Goal: Transaction & Acquisition: Purchase product/service

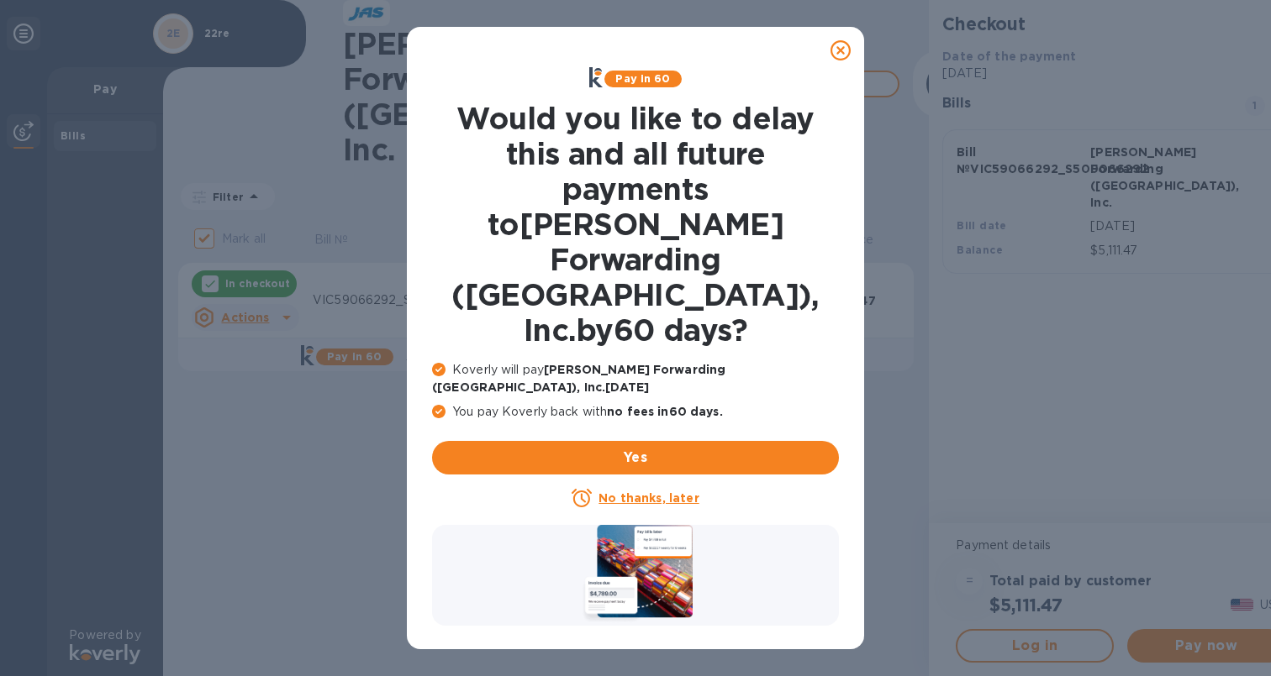
click at [665, 492] on u "No thanks, later" at bounding box center [648, 498] width 100 height 13
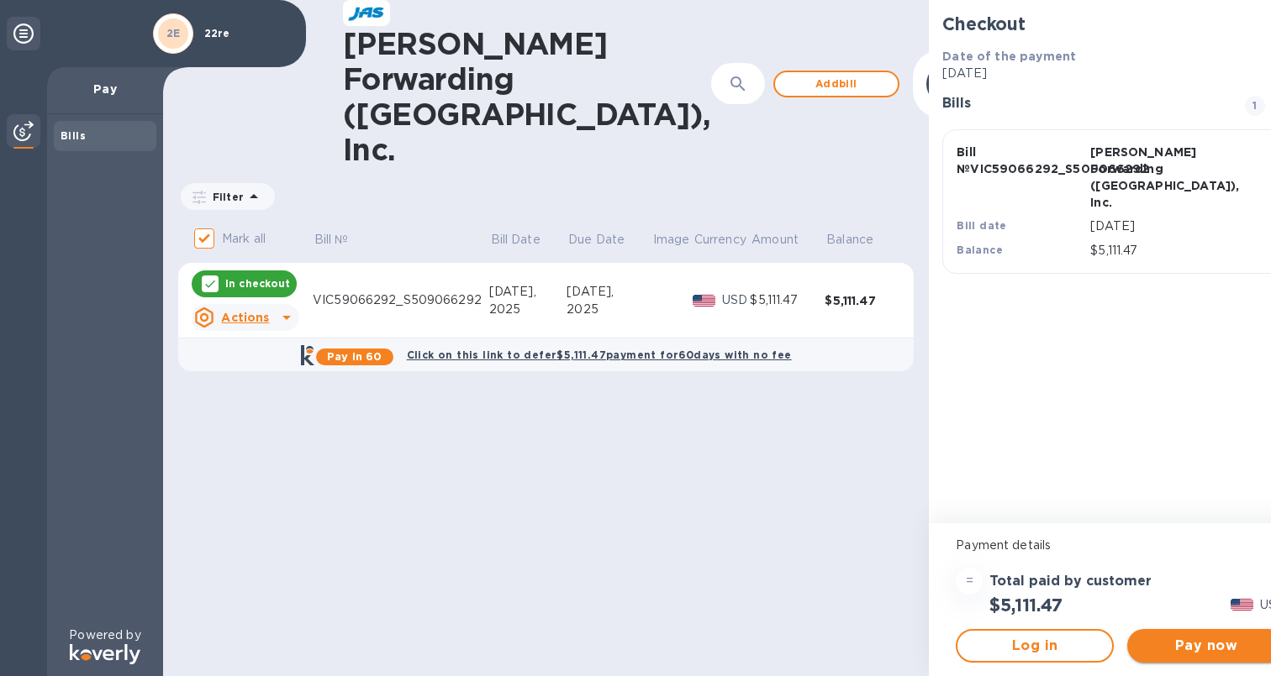
click at [1140, 636] on span "Pay now" at bounding box center [1205, 646] width 131 height 20
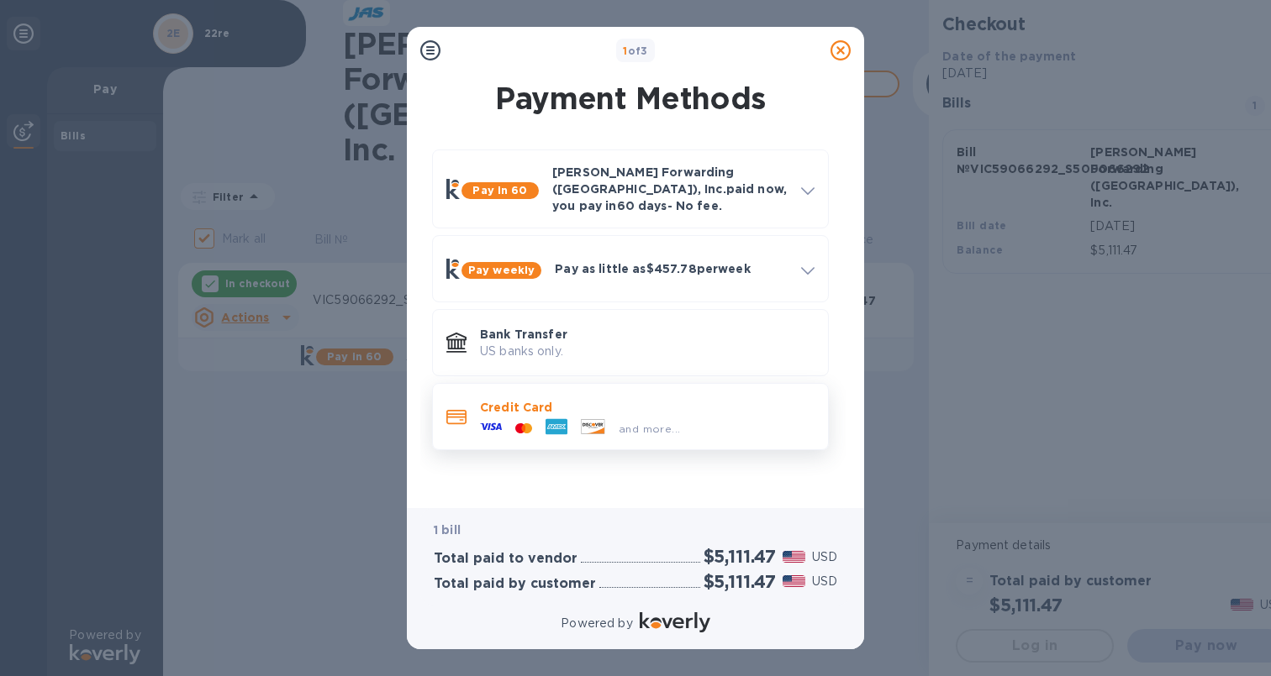
click at [751, 399] on p "Credit Card" at bounding box center [647, 407] width 334 height 17
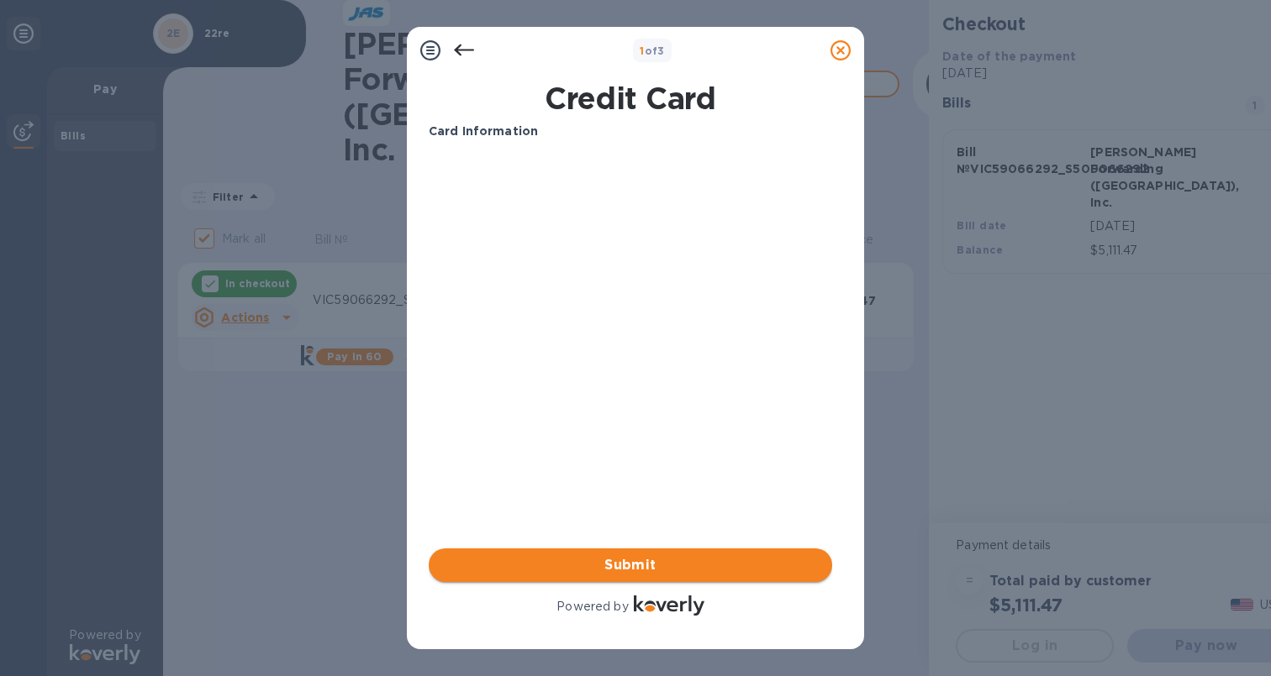
click at [634, 574] on span "Submit" at bounding box center [630, 565] width 376 height 20
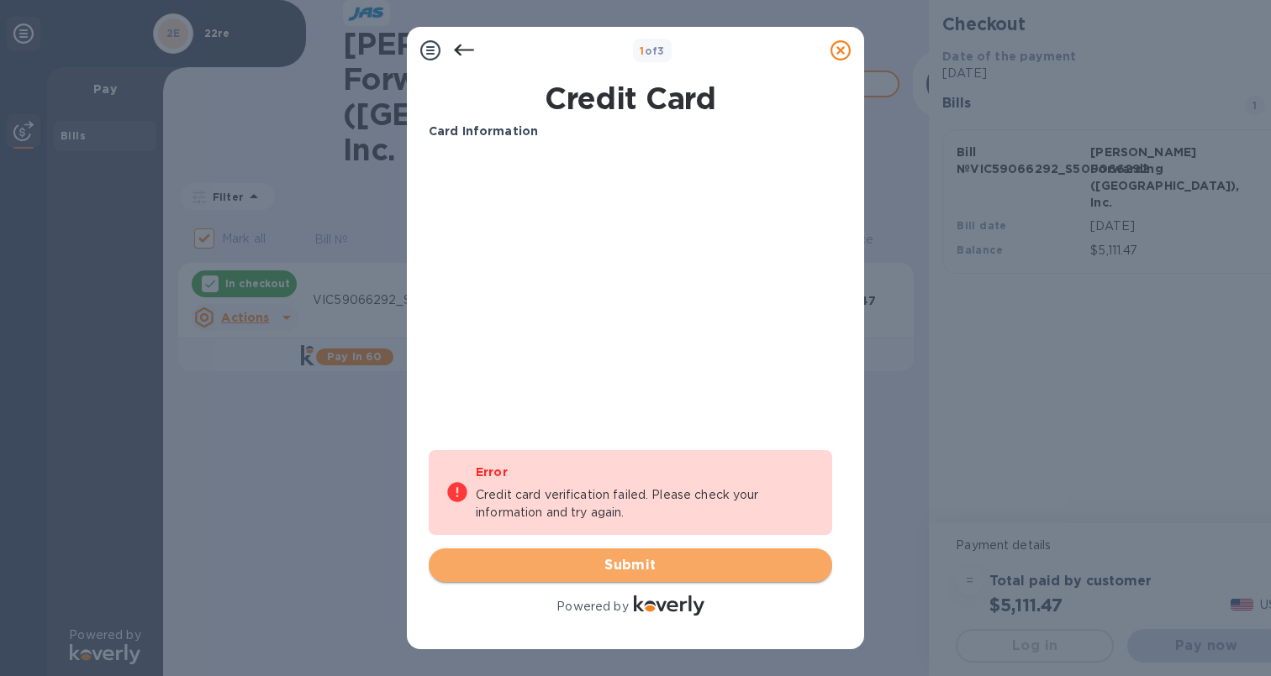
click at [651, 571] on span "Submit" at bounding box center [630, 565] width 376 height 20
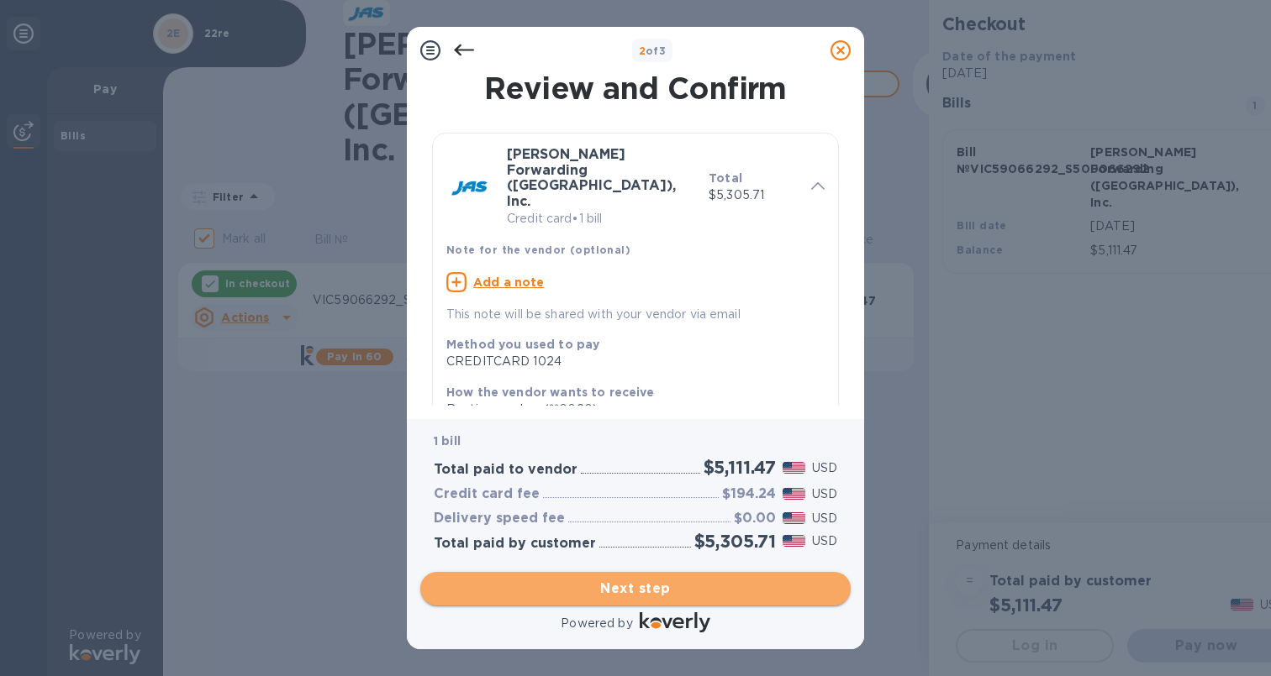
click at [650, 587] on span "Next step" at bounding box center [635, 589] width 403 height 20
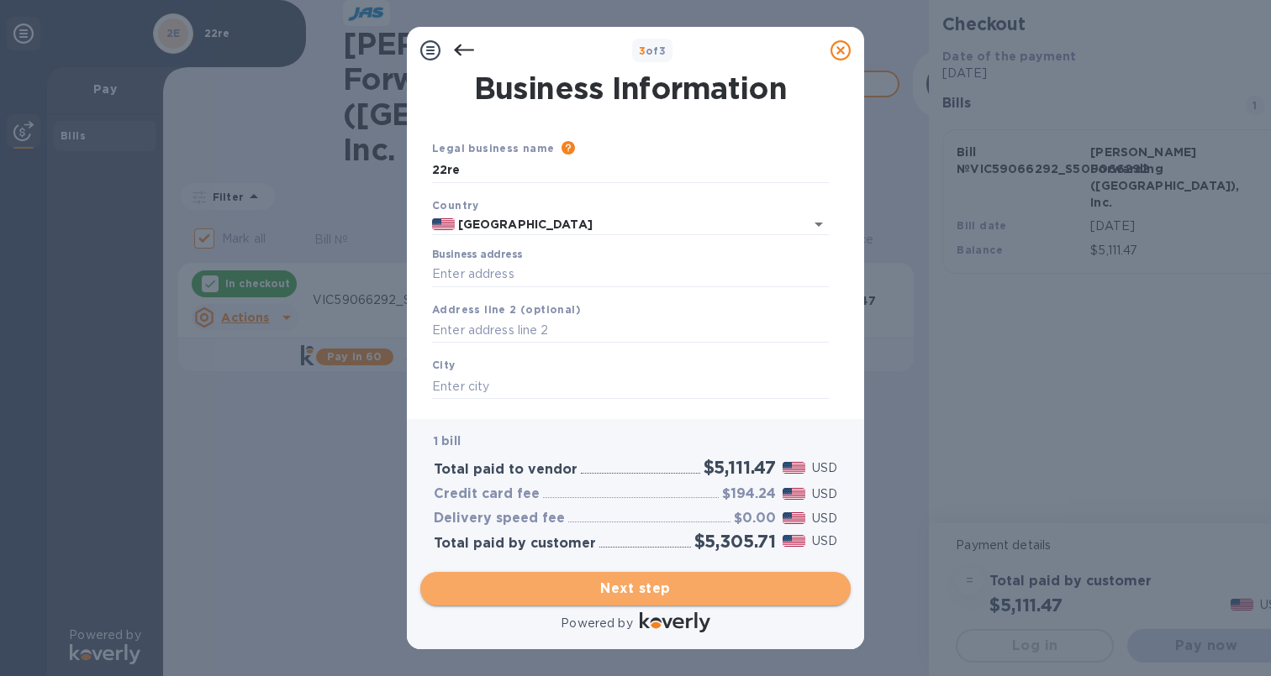
click at [650, 587] on span "Next step" at bounding box center [635, 589] width 403 height 20
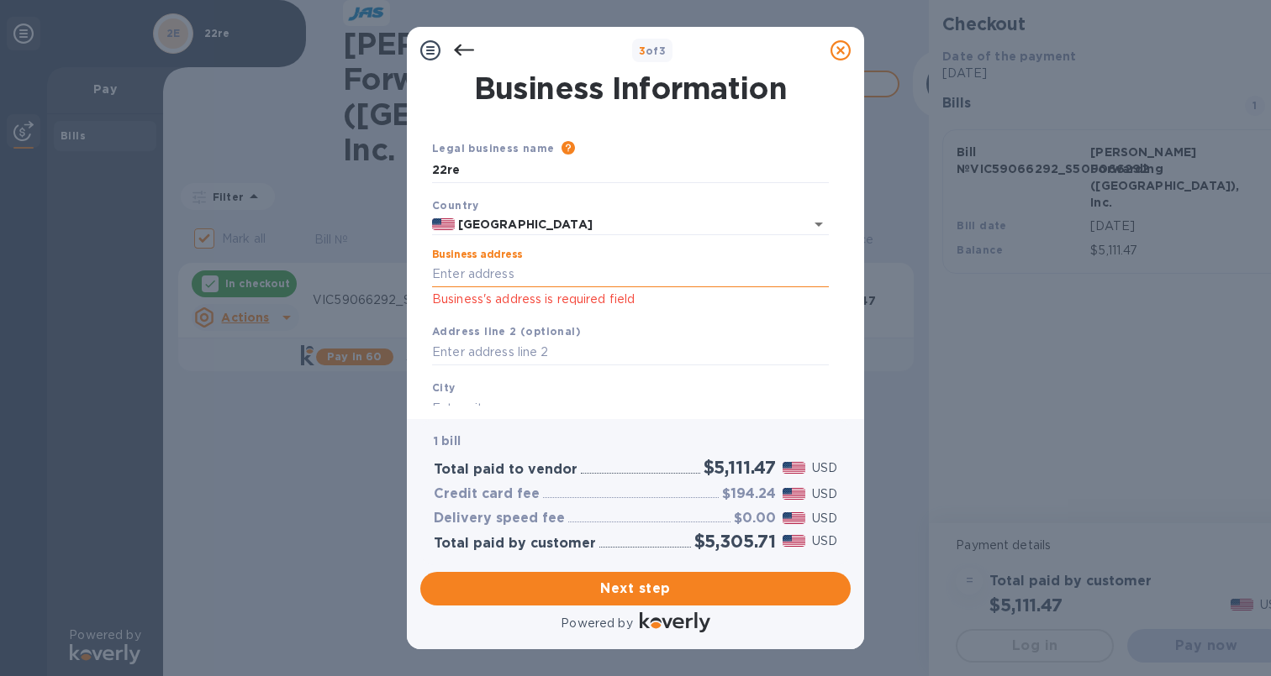
click at [500, 280] on input "Business address" at bounding box center [630, 274] width 397 height 25
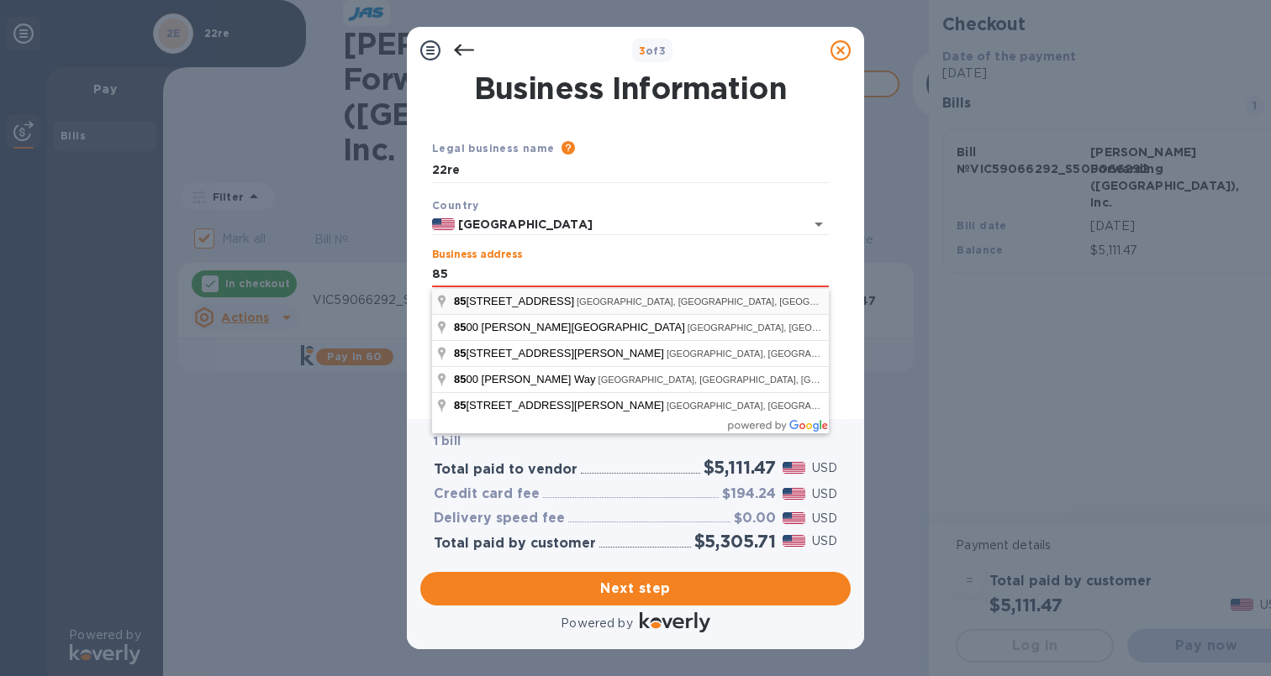
type input "[STREET_ADDRESS][PERSON_NAME]"
click at [608, 255] on div "Business address [STREET_ADDRESS][PERSON_NAME] Business's address is required f…" at bounding box center [630, 279] width 397 height 61
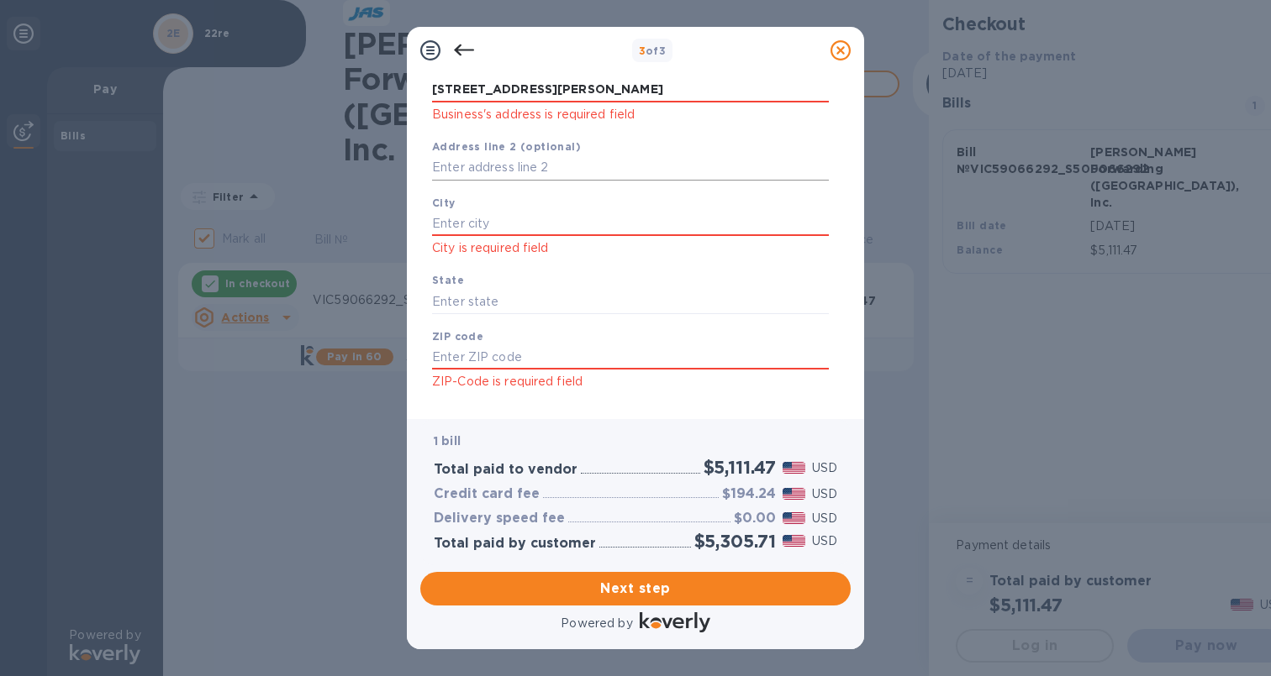
scroll to position [194, 0]
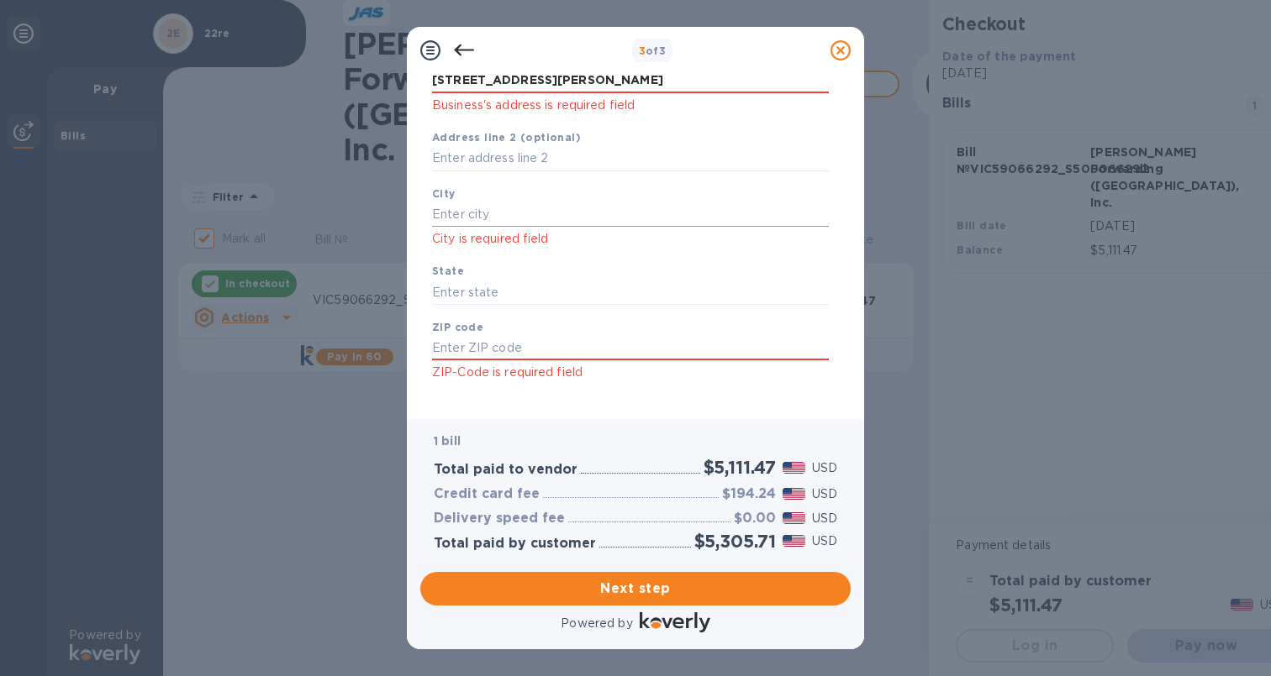
click at [530, 212] on input "text" at bounding box center [630, 214] width 397 height 25
type input "[GEOGRAPHIC_DATA]"
type input "ca"
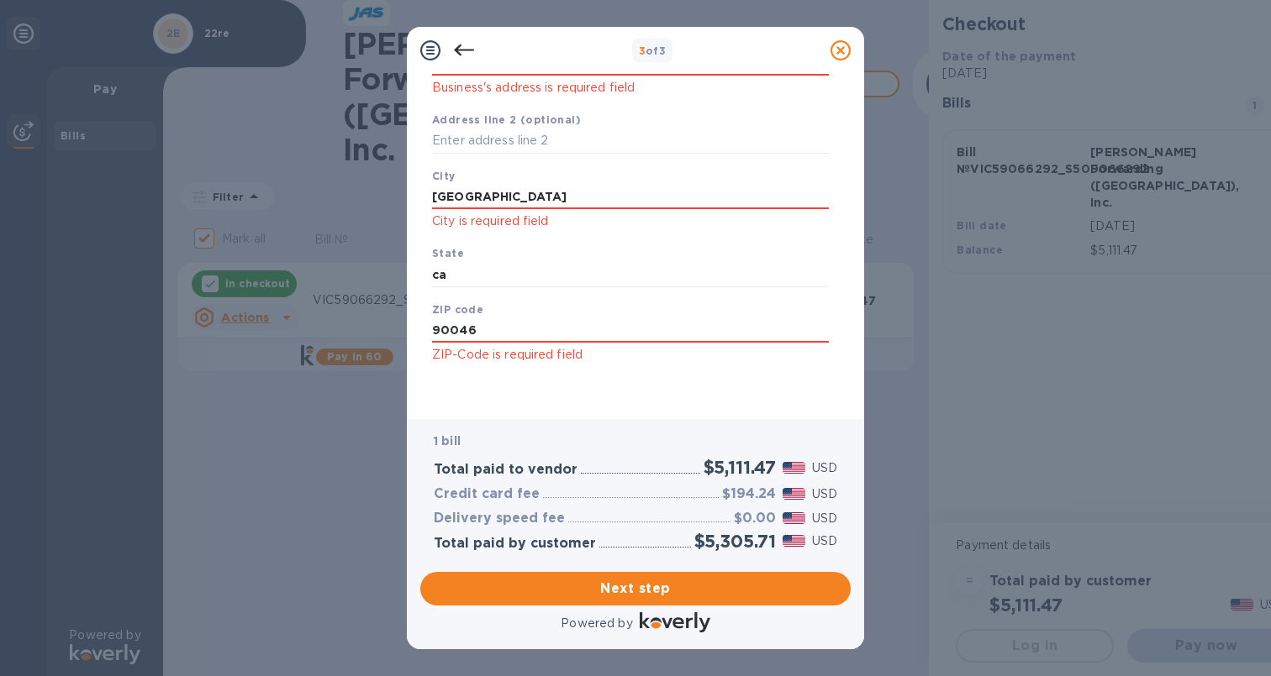
type input "90046"
click at [645, 560] on div "1 bill Total paid to vendor $5,111.47 USD Credit card fee $194.24 USD Delivery …" at bounding box center [635, 491] width 430 height 145
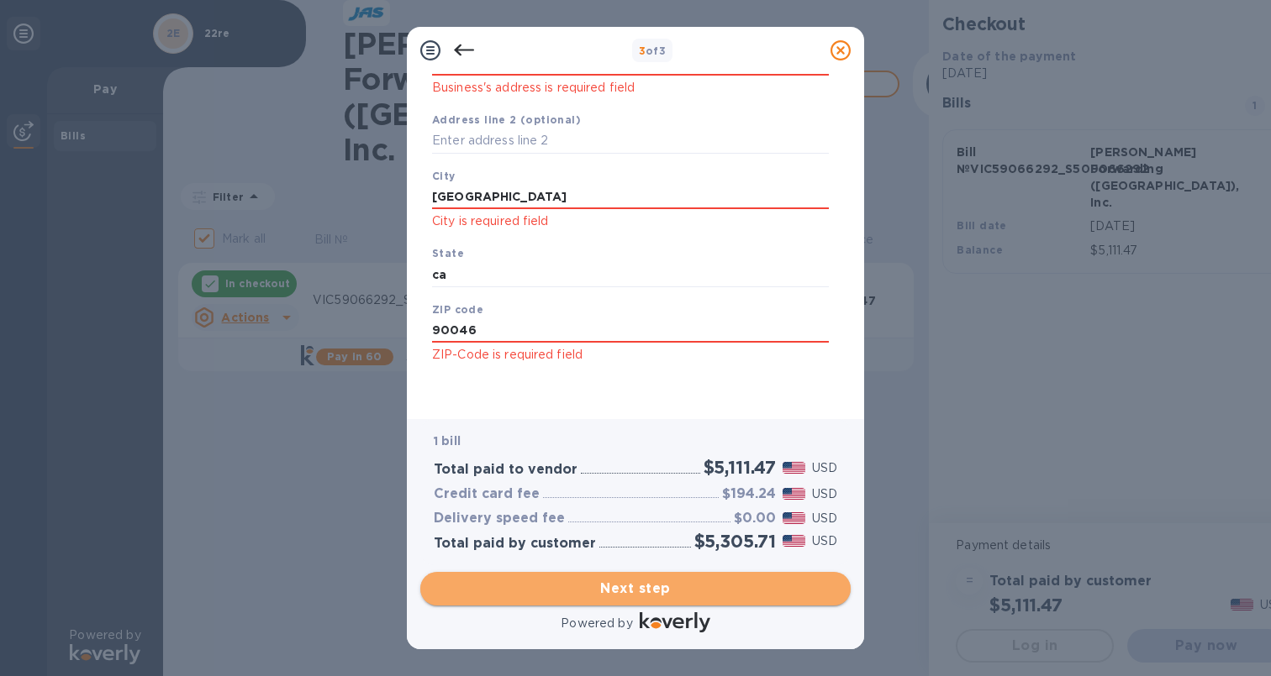
click at [645, 579] on span "Next step" at bounding box center [635, 589] width 403 height 20
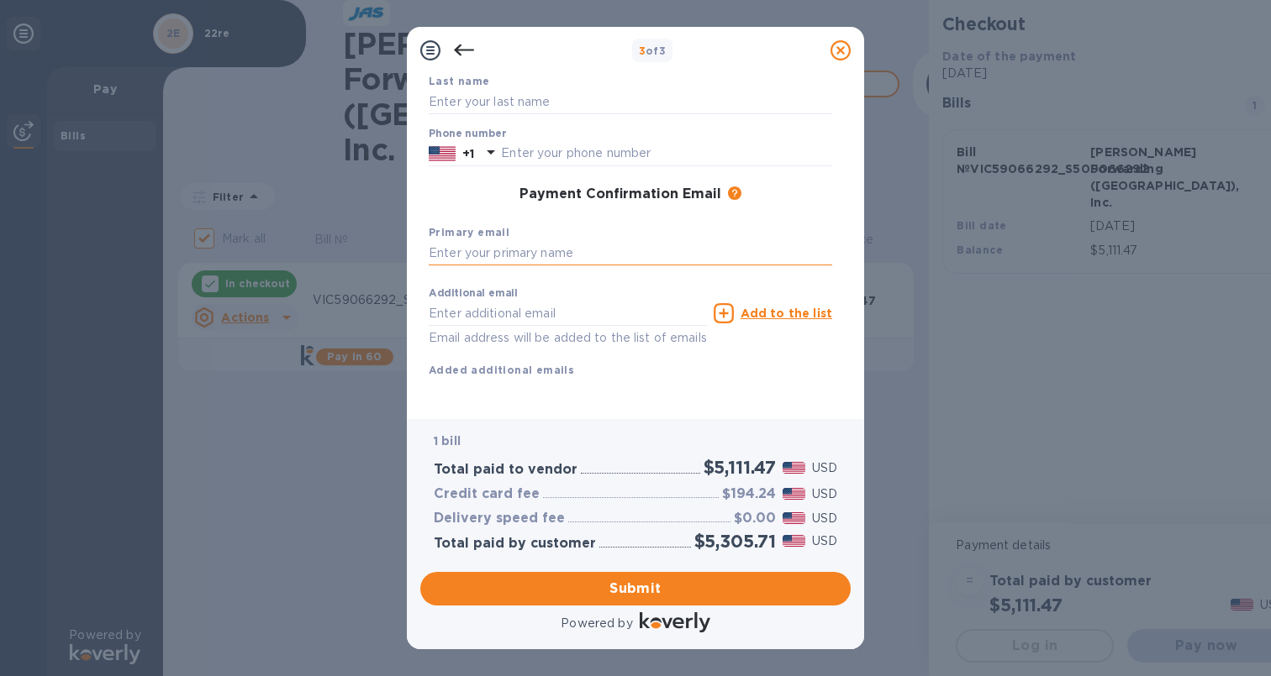
click at [555, 241] on input "text" at bounding box center [630, 253] width 403 height 25
type input "[EMAIL_ADDRESS][DOMAIN_NAME]"
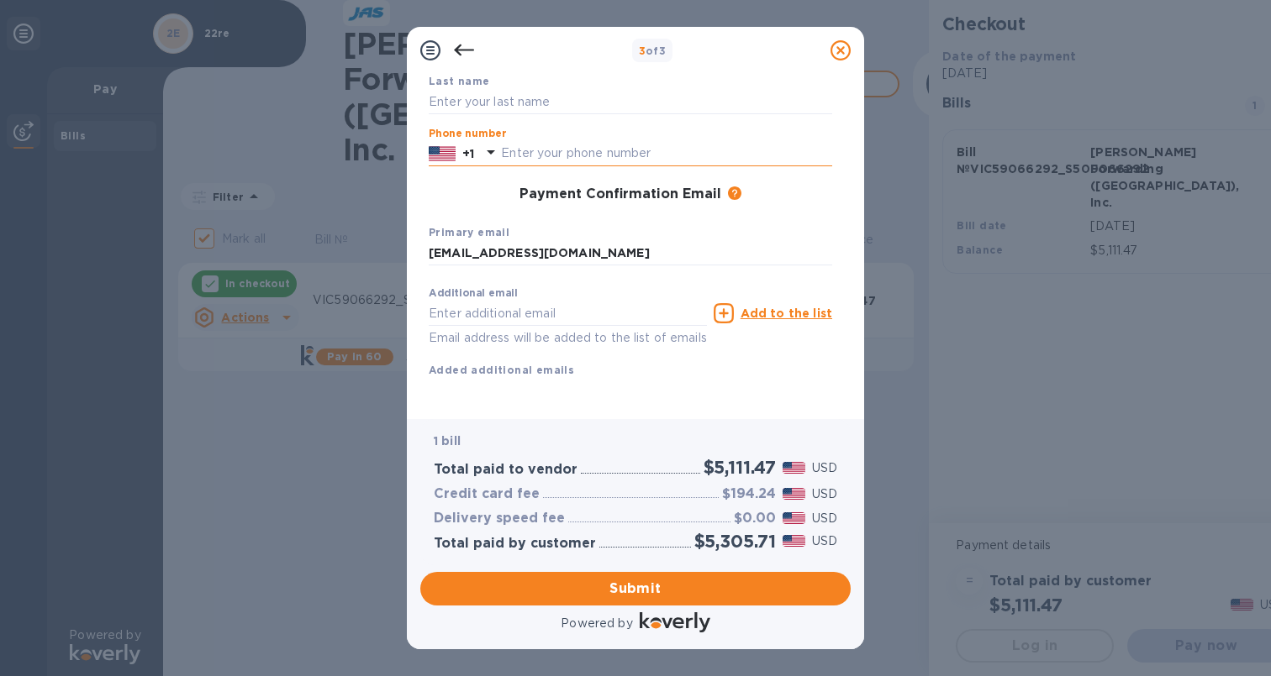
click at [603, 141] on input "text" at bounding box center [666, 153] width 331 height 25
type input "2488605153"
type input "[PERSON_NAME]"
type input "[EMAIL_ADDRESS][DOMAIN_NAME]"
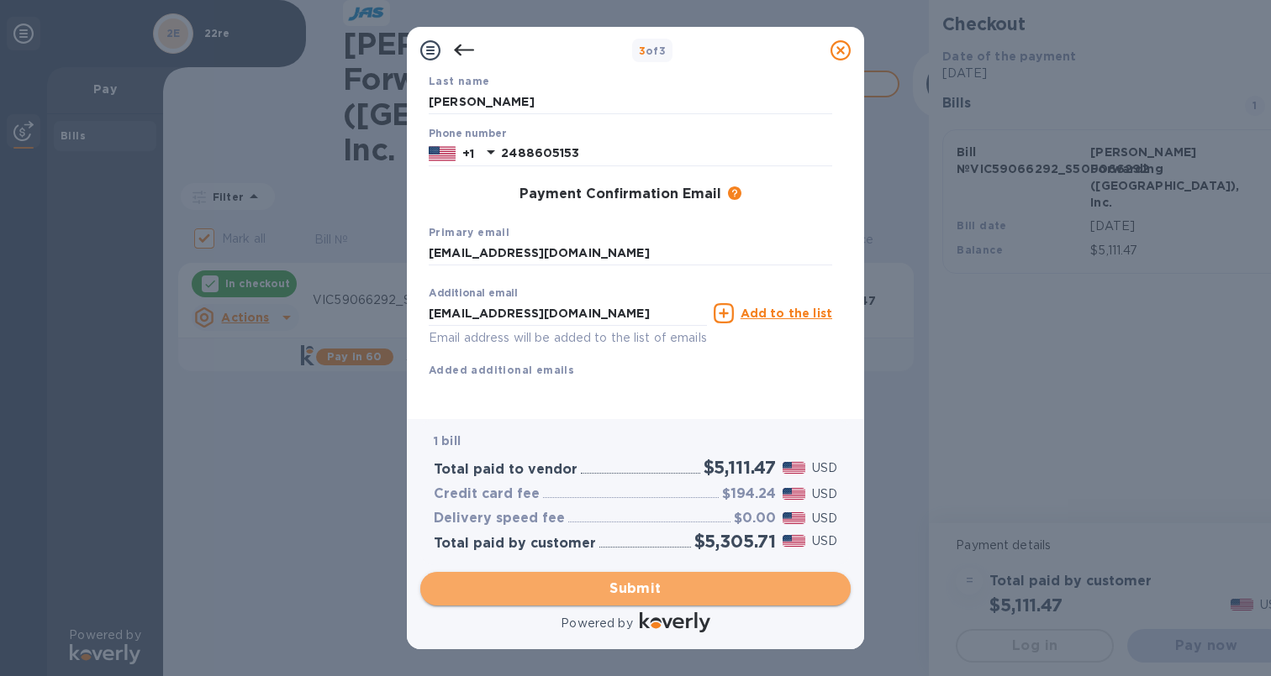
click at [649, 592] on span "Submit" at bounding box center [635, 589] width 403 height 20
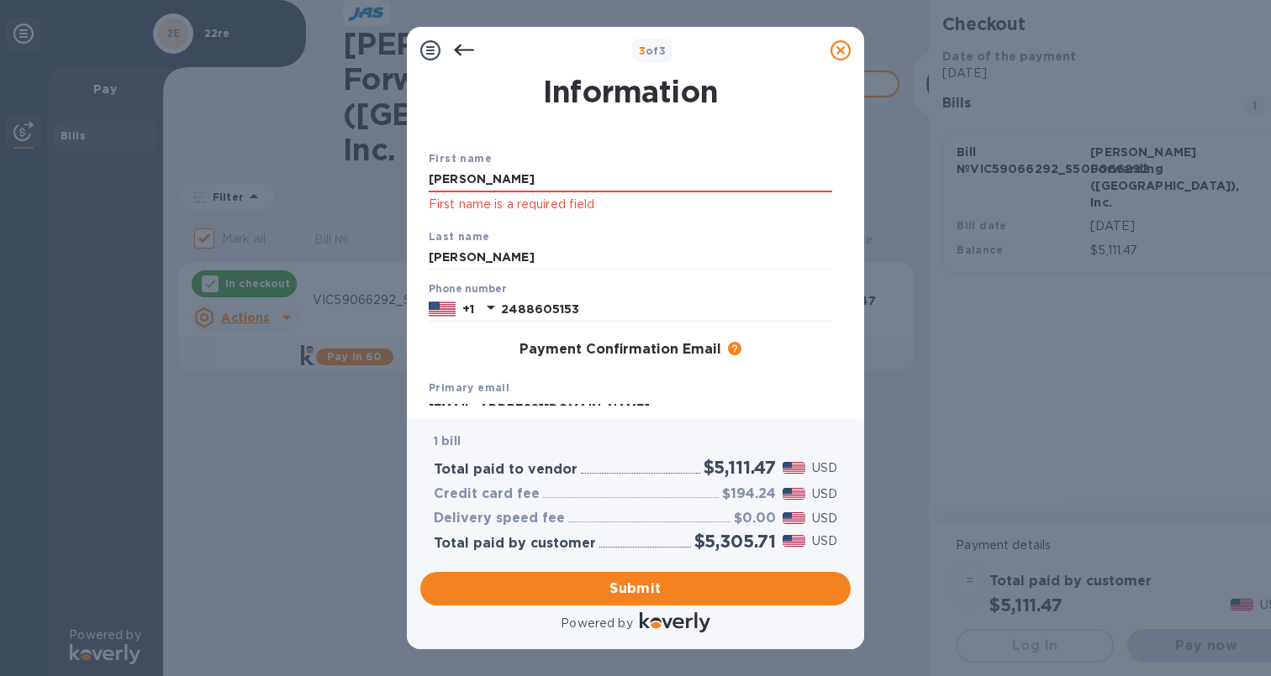
scroll to position [0, 0]
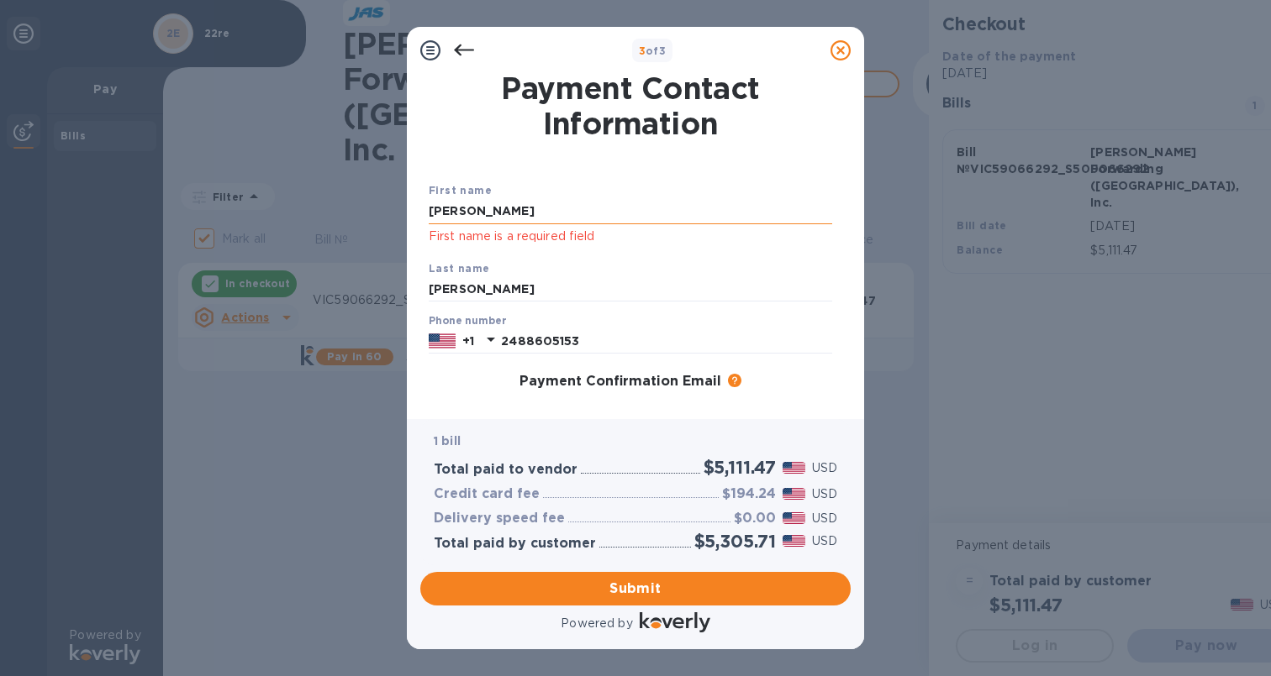
click at [511, 217] on input "[PERSON_NAME]" at bounding box center [630, 211] width 403 height 25
click at [494, 285] on input "[PERSON_NAME]" at bounding box center [630, 289] width 403 height 25
click at [503, 213] on input "[PERSON_NAME]" at bounding box center [630, 211] width 403 height 25
click at [485, 303] on div "Last name [PERSON_NAME]" at bounding box center [630, 281] width 417 height 56
click at [485, 292] on input "[PERSON_NAME]" at bounding box center [630, 289] width 403 height 25
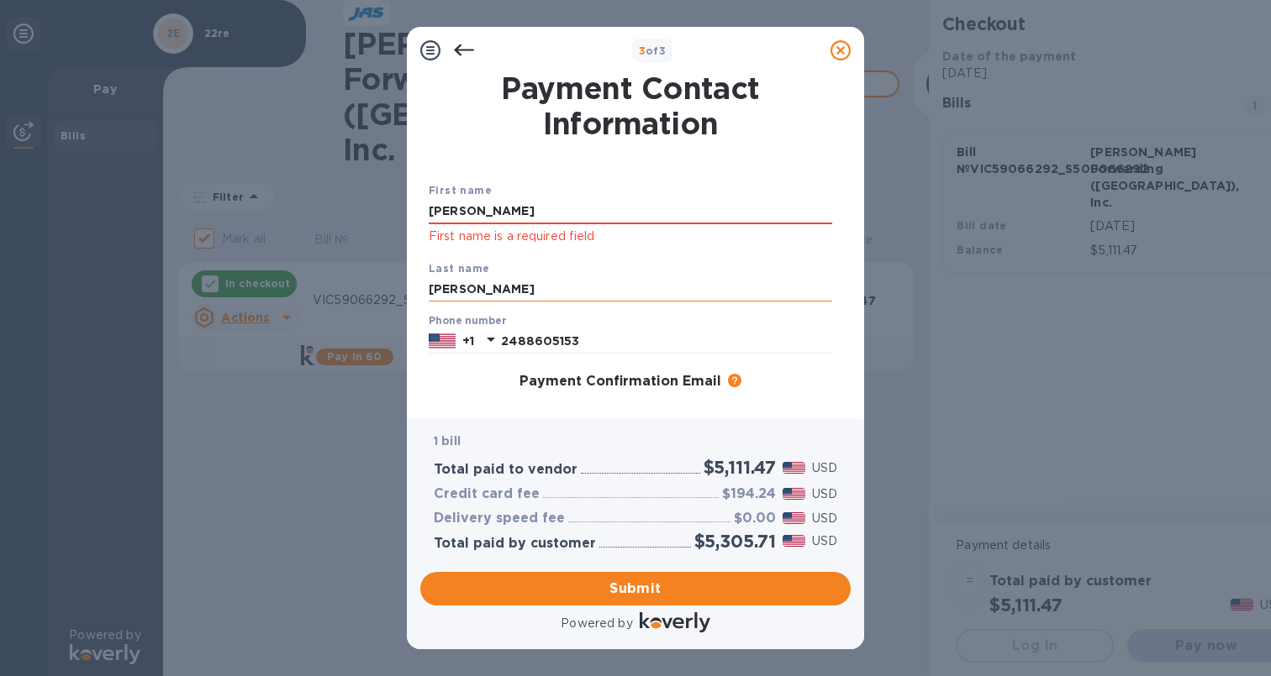
scroll to position [209, 0]
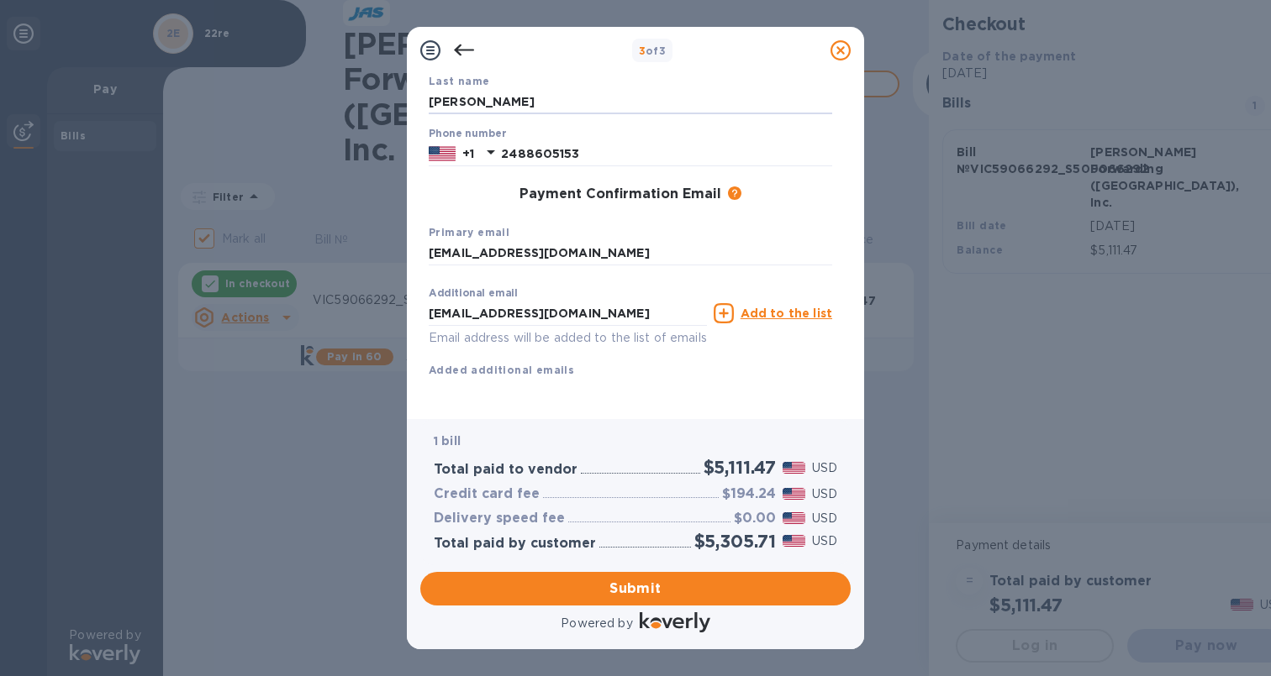
click at [671, 380] on div "First name [PERSON_NAME] First name is a required field Last name [PERSON_NAME]…" at bounding box center [630, 200] width 403 height 412
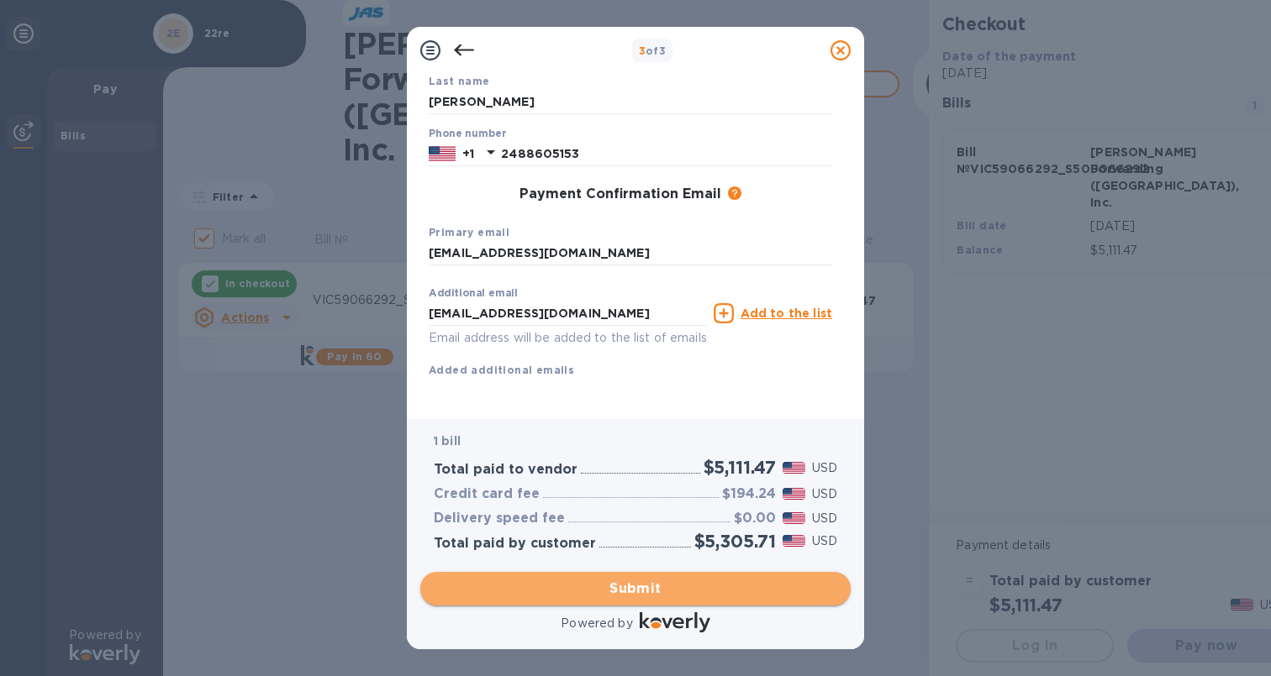
click at [643, 581] on span "Submit" at bounding box center [635, 589] width 403 height 20
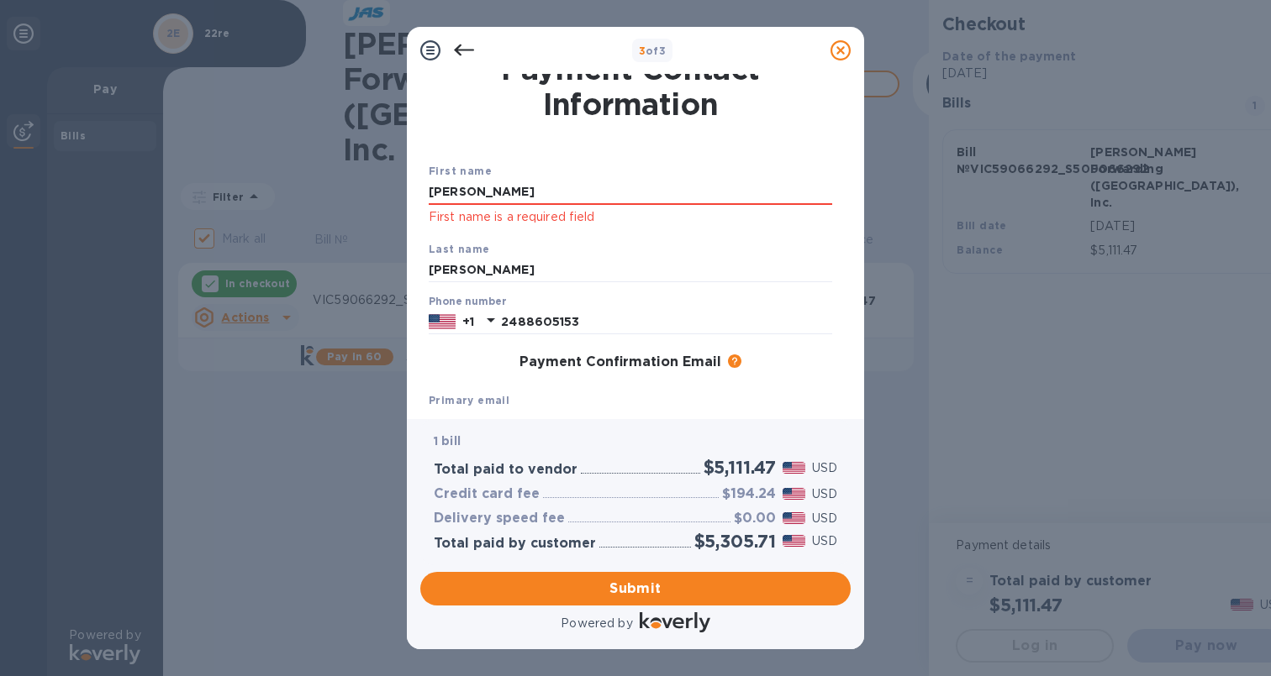
scroll to position [0, 0]
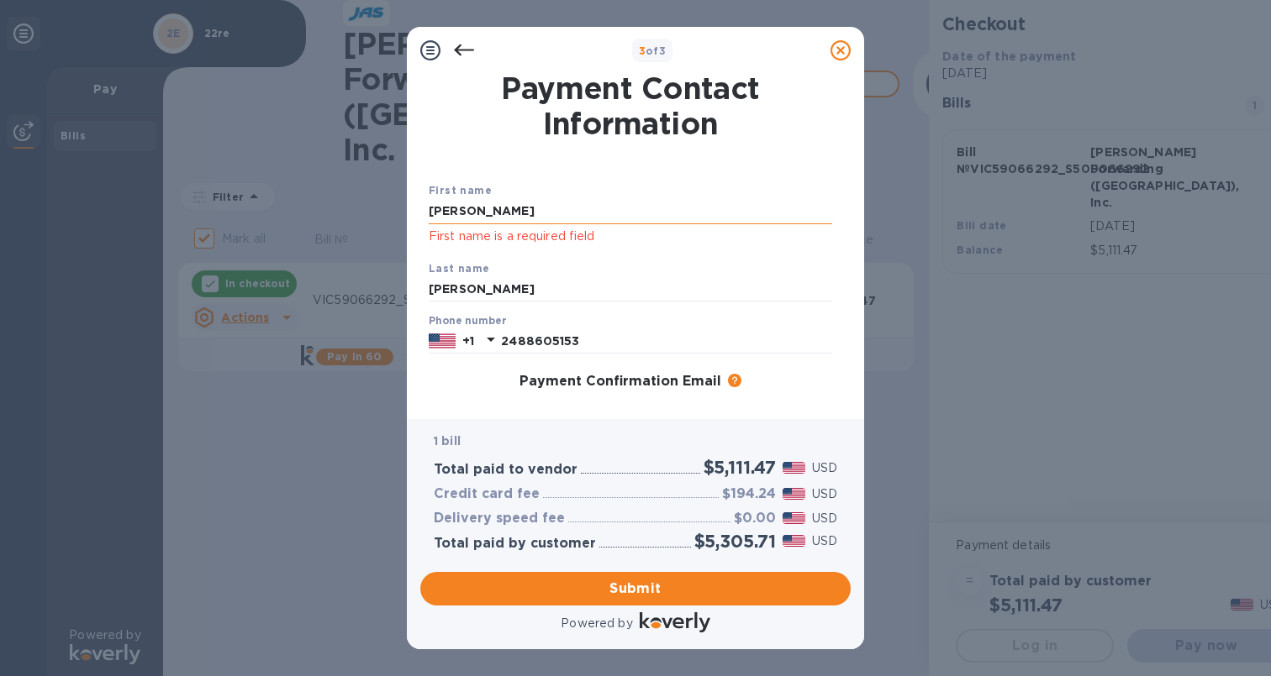
click at [545, 217] on input "[PERSON_NAME]" at bounding box center [630, 211] width 403 height 25
type input "J"
type input "[PERSON_NAME]"
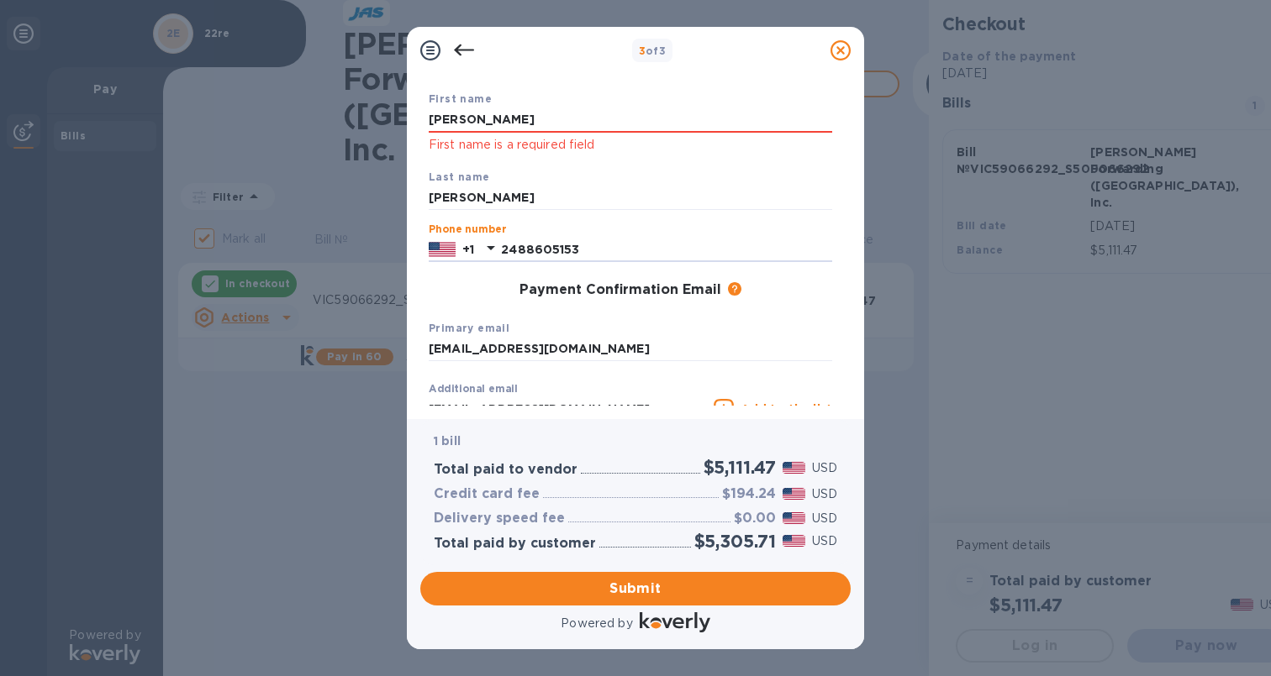
scroll to position [209, 0]
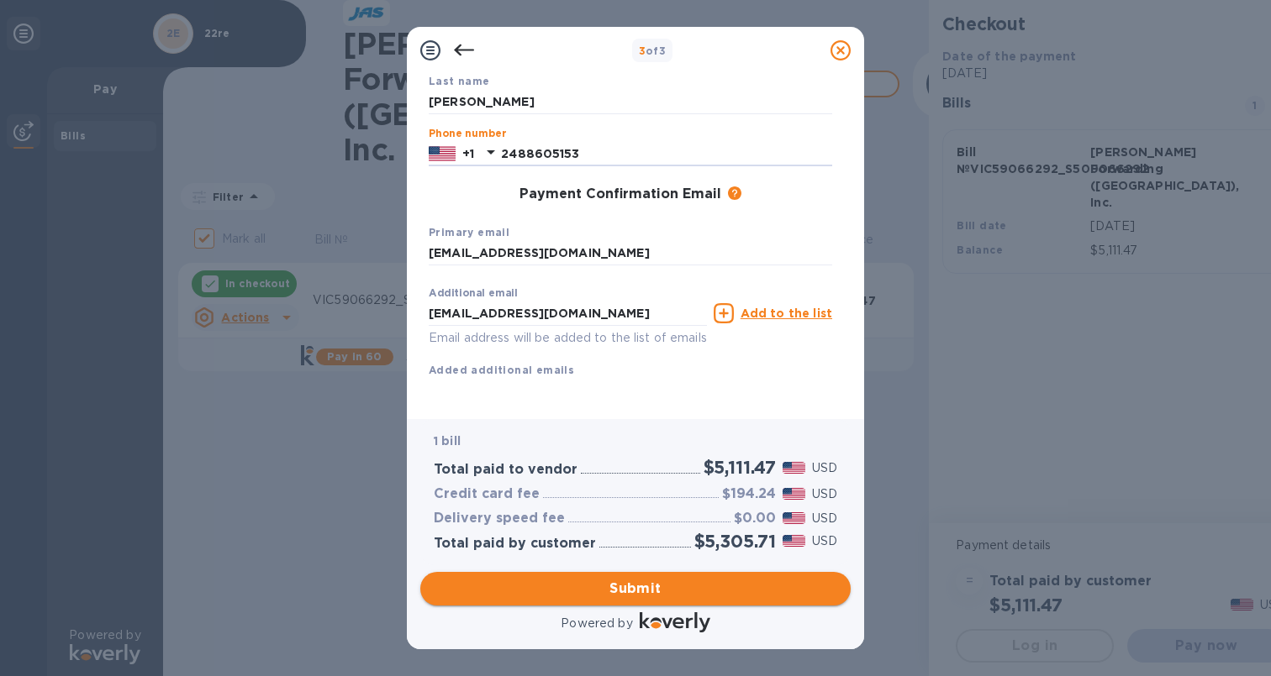
click at [650, 585] on span "Submit" at bounding box center [635, 589] width 403 height 20
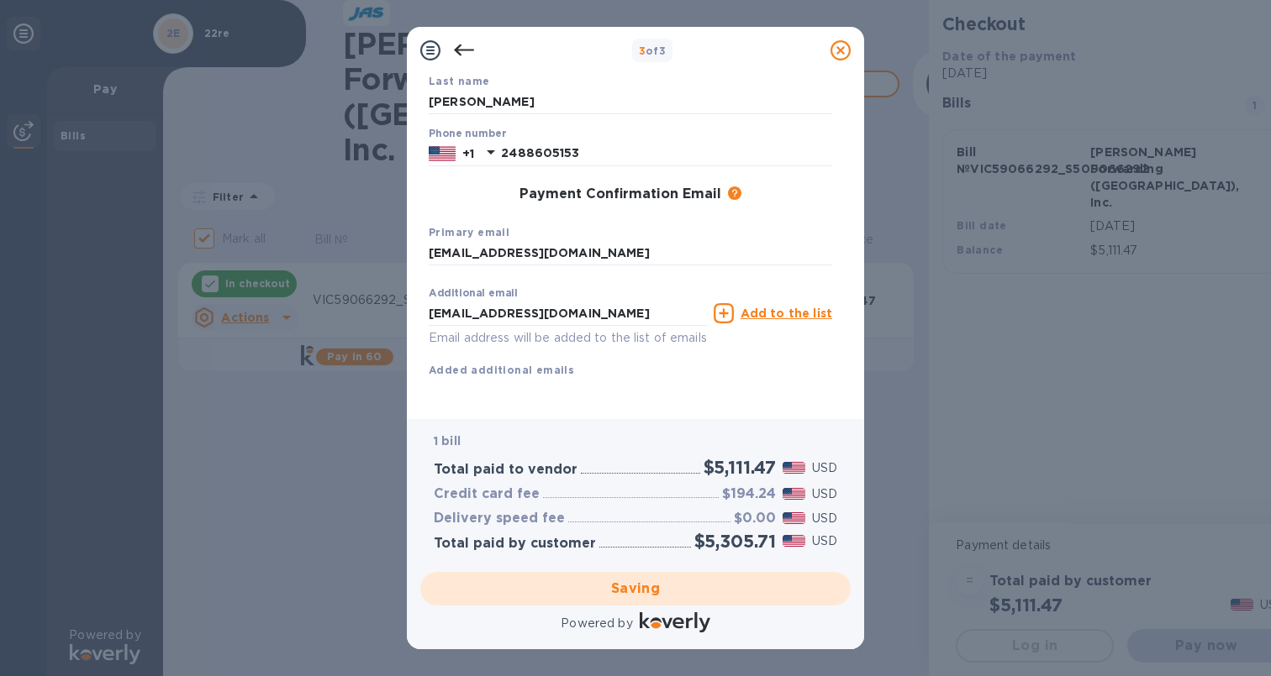
checkbox input "false"
